Goal: Task Accomplishment & Management: Use online tool/utility

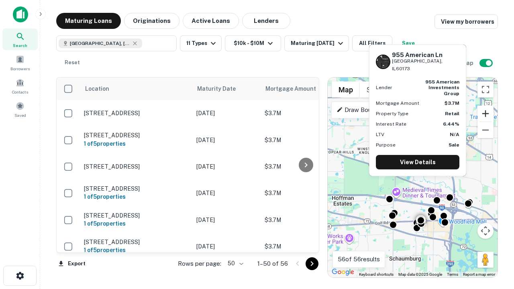
click at [486, 114] on button "Zoom in" at bounding box center [486, 114] width 16 height 16
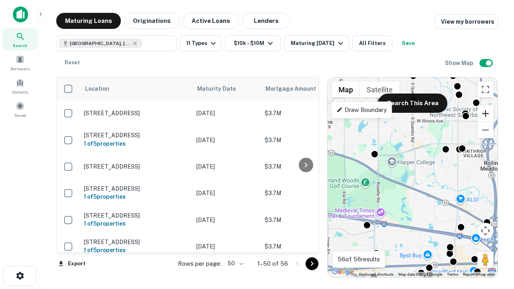
click at [486, 114] on button "Zoom in" at bounding box center [486, 114] width 16 height 16
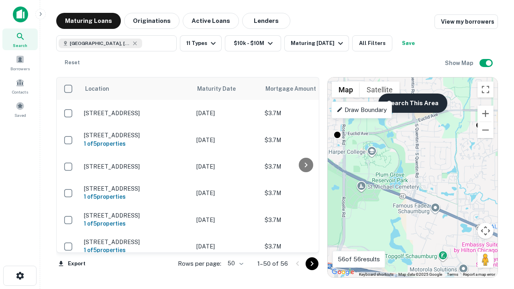
click at [413, 103] on button "Search This Area" at bounding box center [413, 103] width 69 height 19
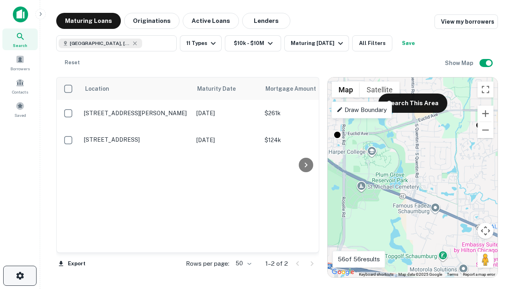
click at [20, 276] on icon "button" at bounding box center [20, 276] width 10 height 10
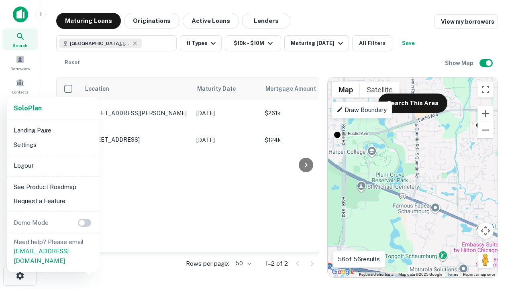
click at [53, 166] on li "Logout" at bounding box center [53, 166] width 86 height 14
